Goal: Task Accomplishment & Management: Complete application form

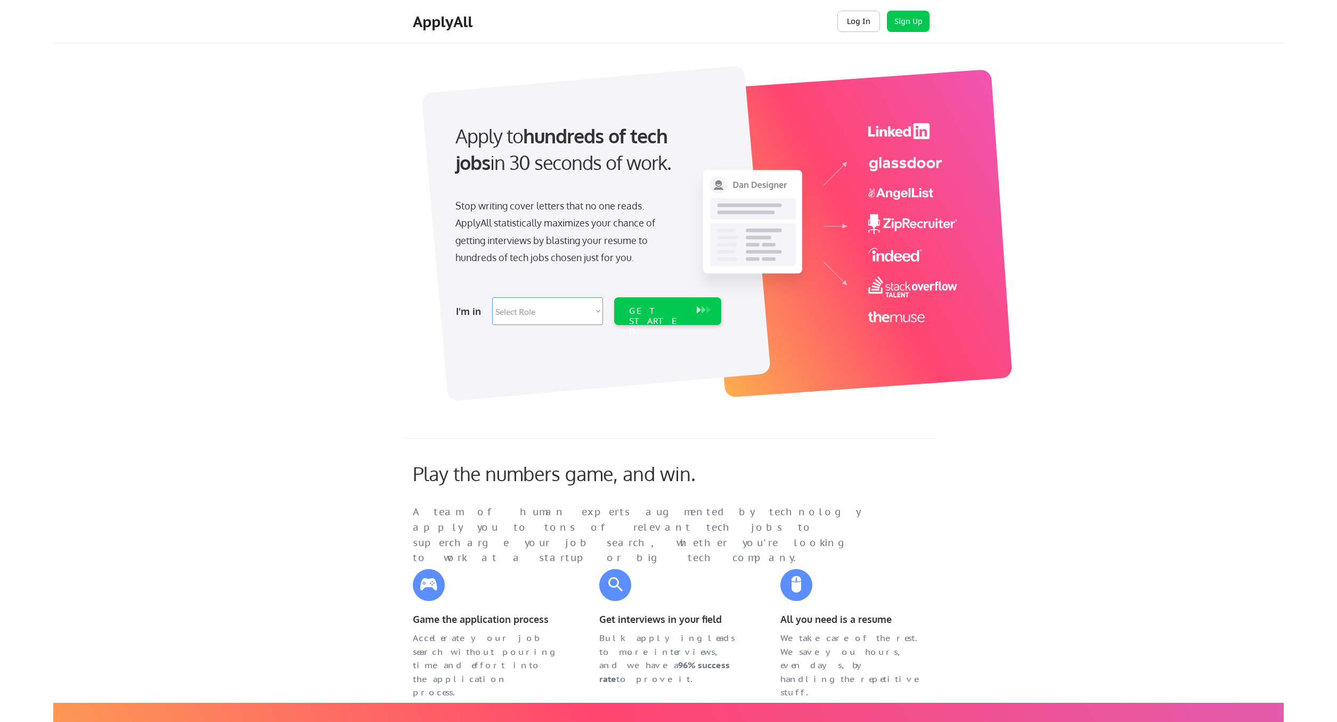
click at [849, 22] on button "Log In" at bounding box center [859, 21] width 43 height 21
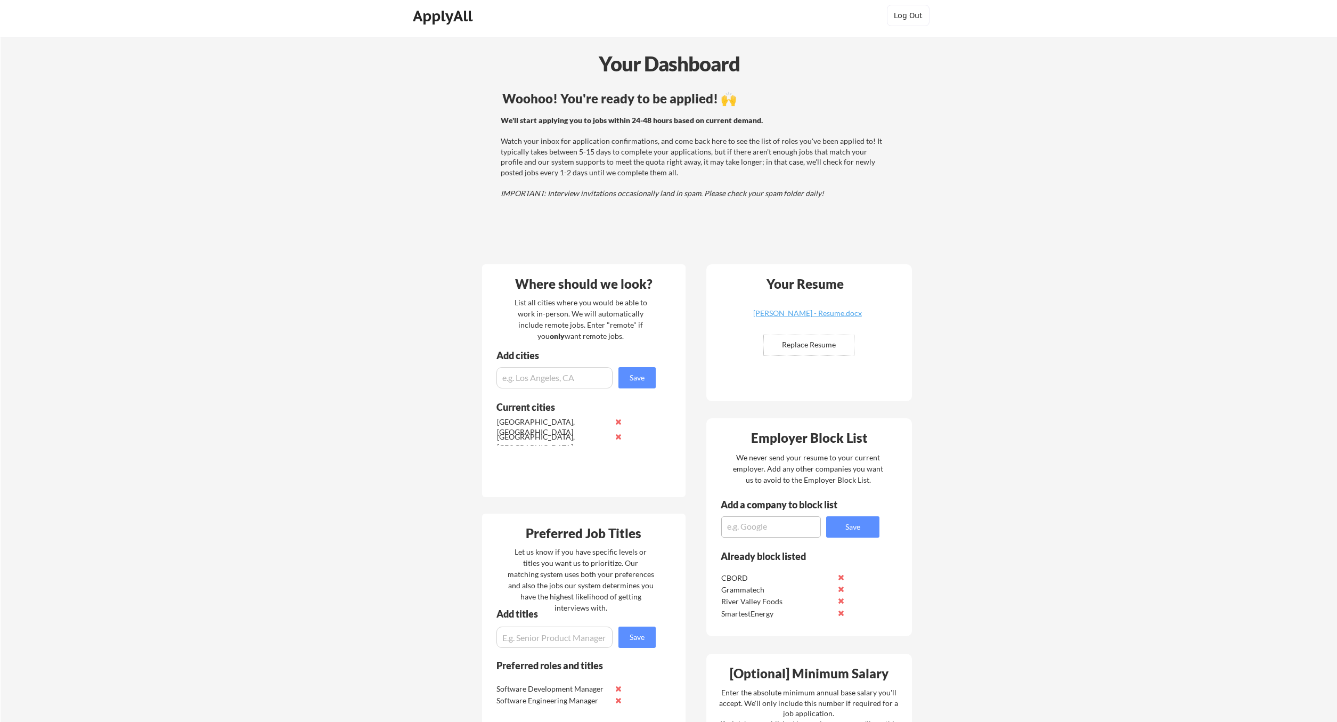
scroll to position [6, 0]
click at [820, 340] on input "file" at bounding box center [809, 345] width 90 height 20
type input "C:\fakepath\Sam Bouabane Executive Resume 8.2025.pdf"
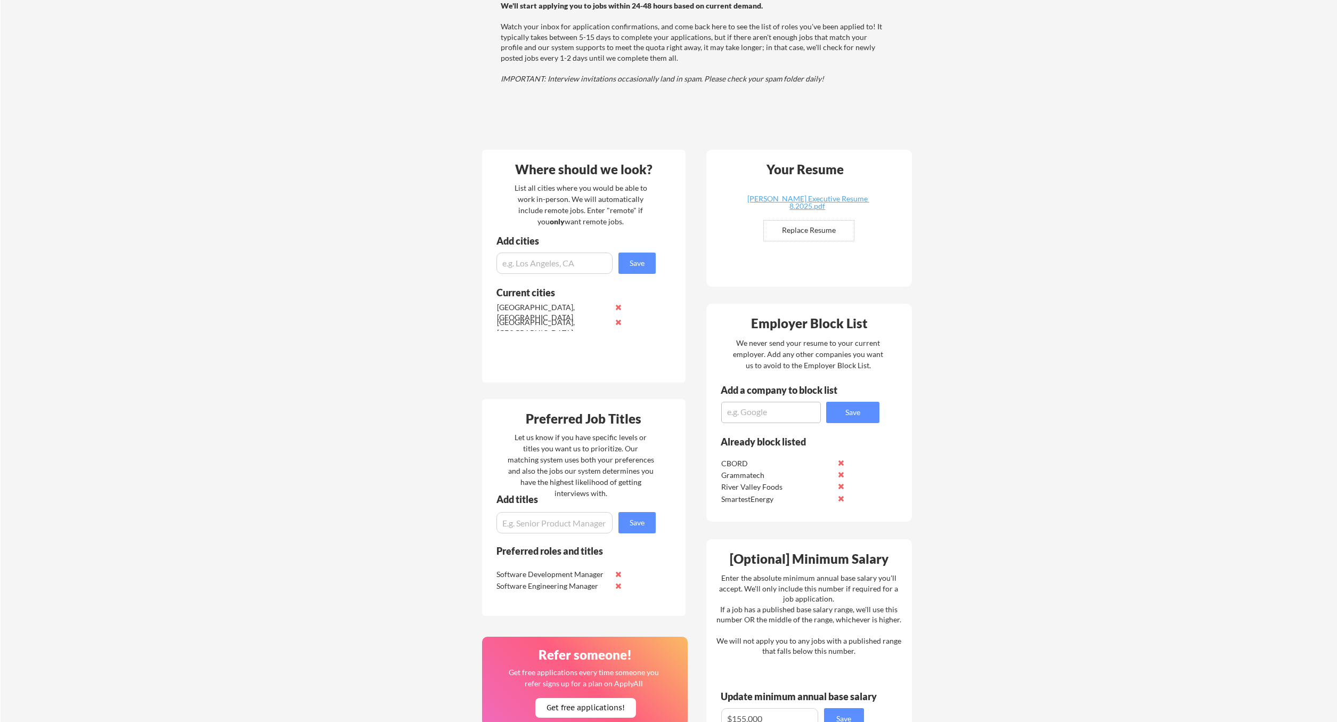
scroll to position [133, 0]
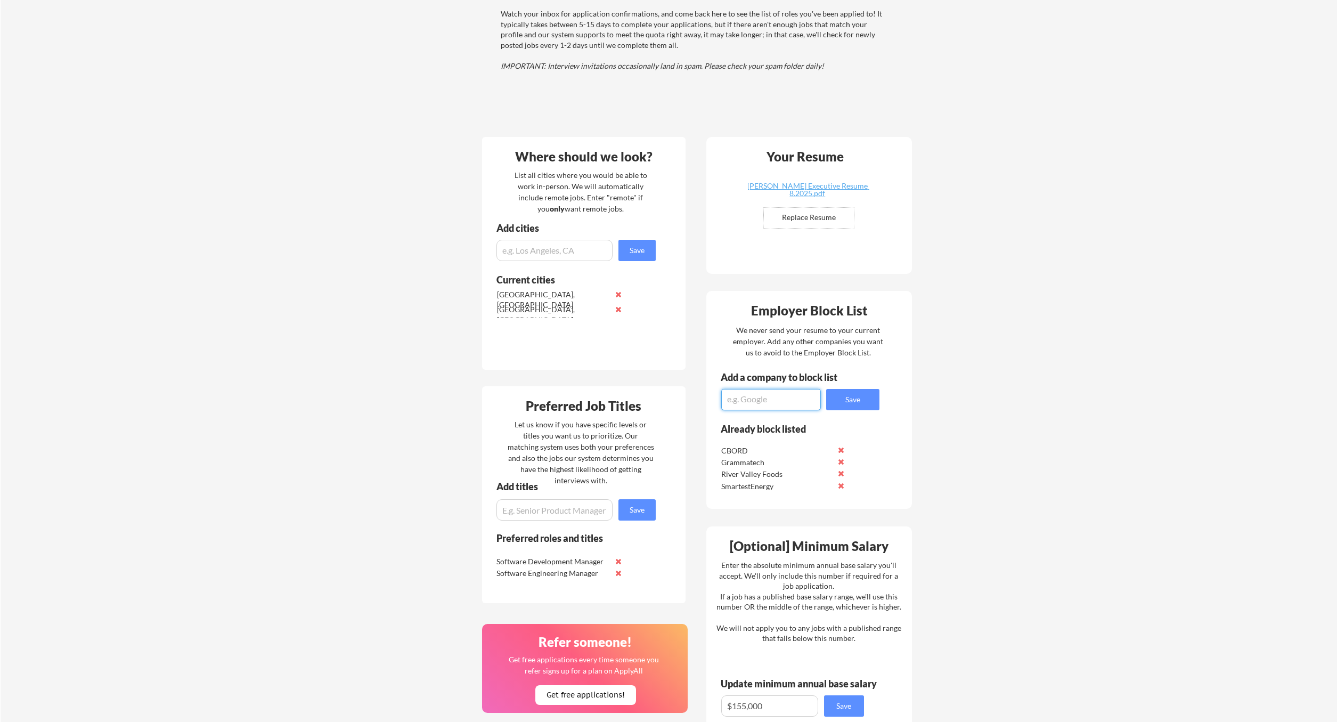
click at [767, 398] on textarea at bounding box center [771, 399] width 100 height 21
type textarea "Google"
click at [846, 408] on button "Save" at bounding box center [852, 399] width 53 height 21
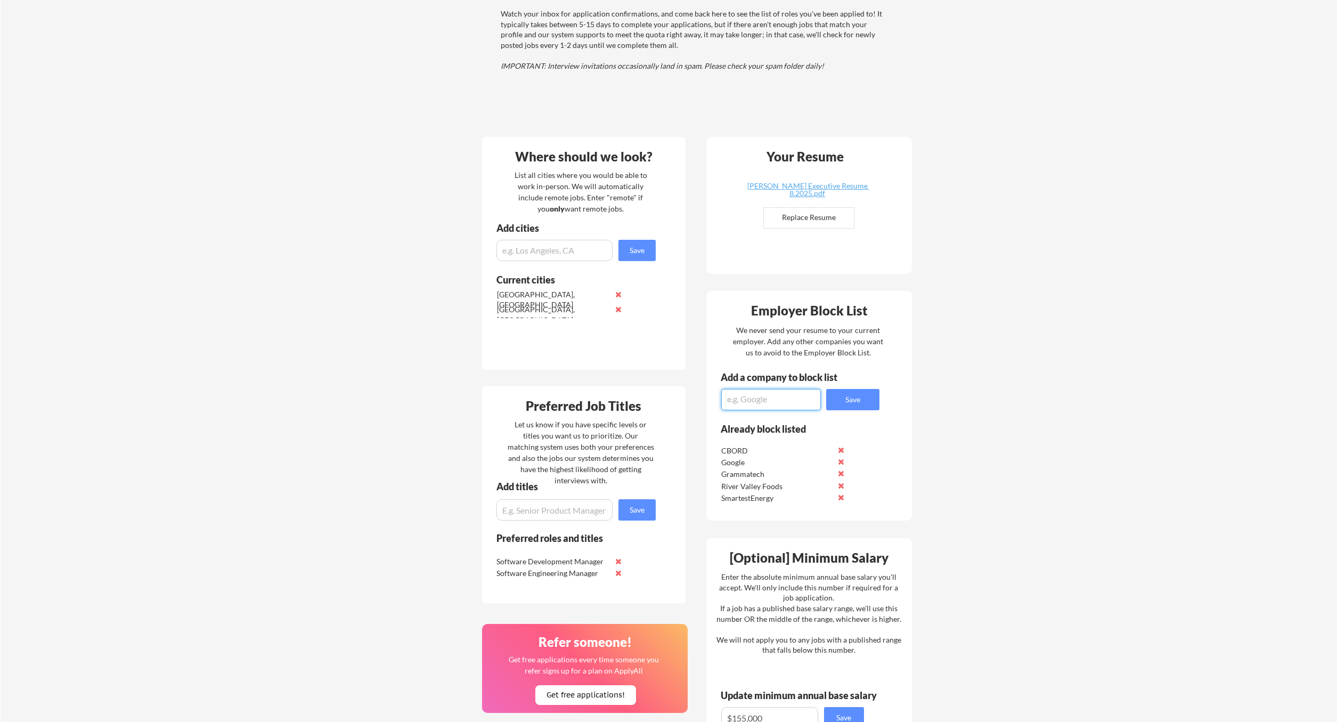
click at [781, 410] on textarea at bounding box center [771, 399] width 100 height 21
type textarea "Meta"
click at [849, 404] on button "Save" at bounding box center [852, 399] width 53 height 21
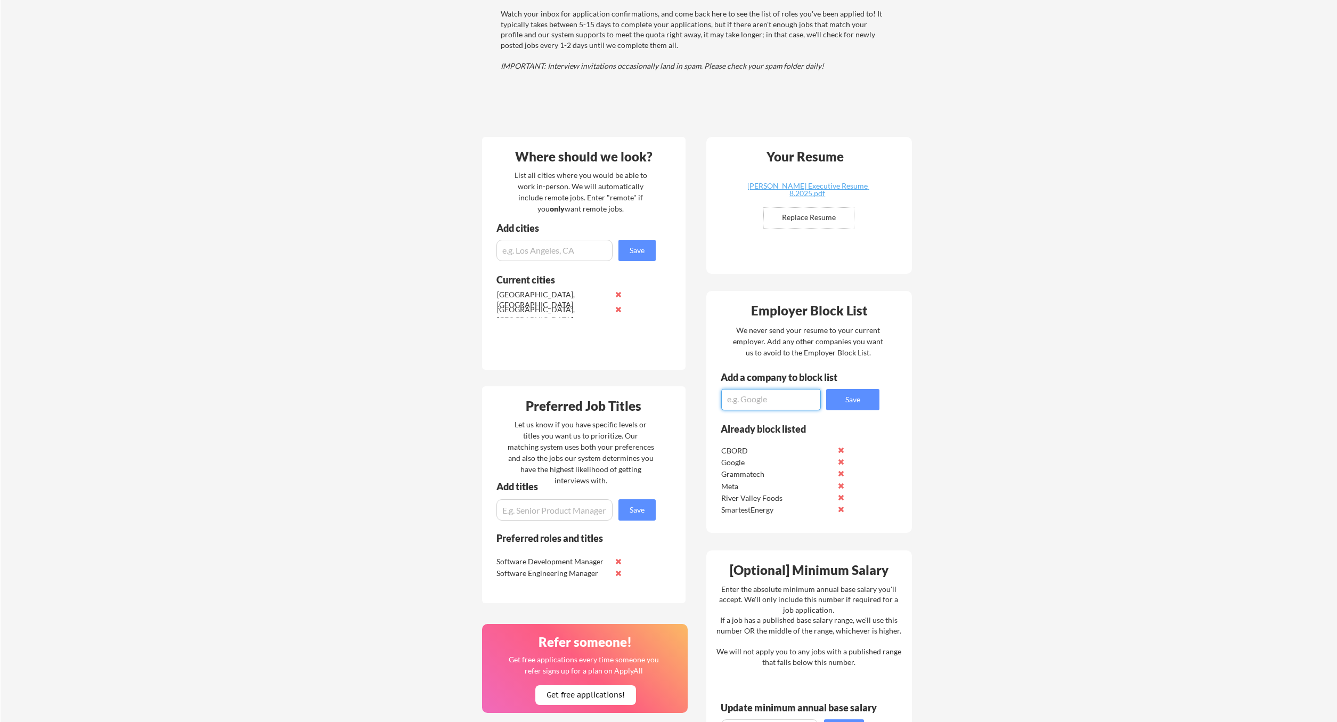
click at [759, 404] on textarea at bounding box center [771, 399] width 100 height 21
type textarea "Apple"
click at [851, 395] on button "Save" at bounding box center [852, 399] width 53 height 21
click at [781, 403] on textarea at bounding box center [771, 399] width 100 height 21
type textarea "Facebook"
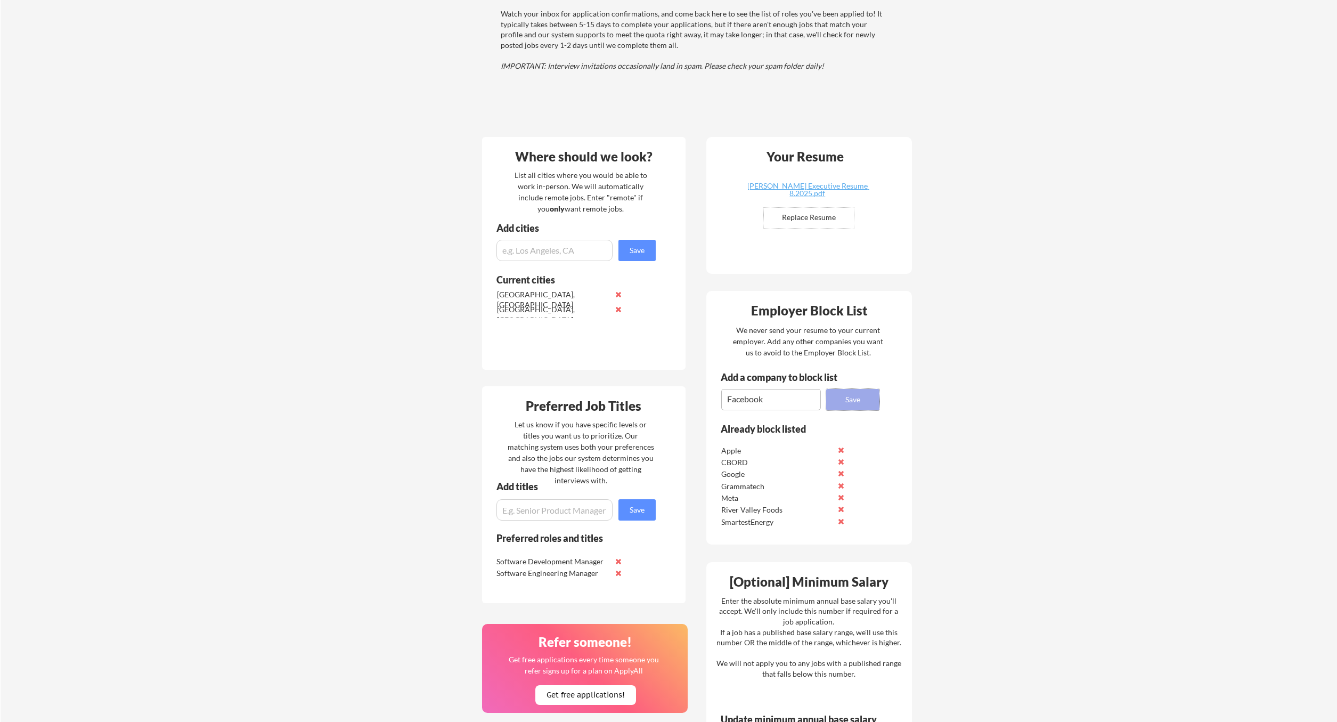
click at [873, 407] on button "Save" at bounding box center [852, 399] width 53 height 21
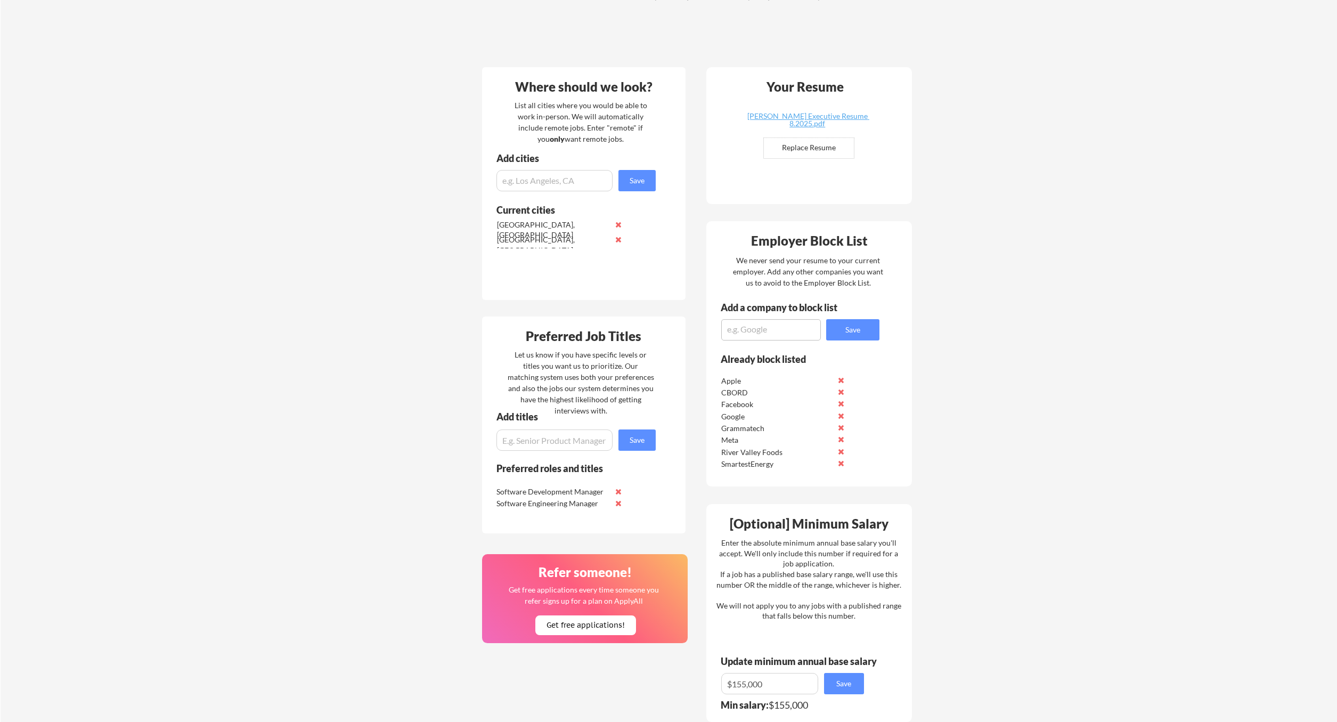
scroll to position [0, 0]
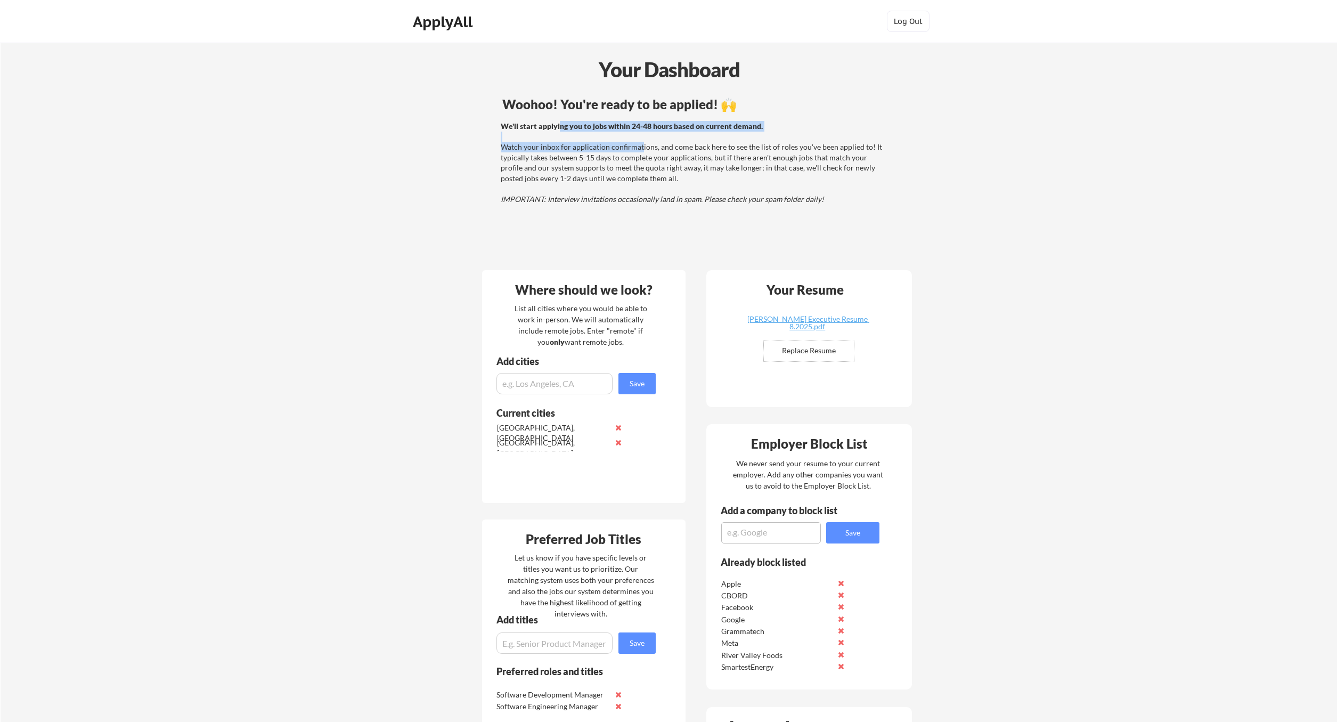
drag, startPoint x: 558, startPoint y: 128, endPoint x: 640, endPoint y: 143, distance: 84.0
click at [640, 143] on div "We'll start applying you to jobs within 24-48 hours based on current demand. Wa…" at bounding box center [693, 163] width 384 height 84
click at [559, 158] on div "We'll start applying you to jobs within 24-48 hours based on current demand. Wa…" at bounding box center [693, 163] width 384 height 84
